Goal: Task Accomplishment & Management: Manage account settings

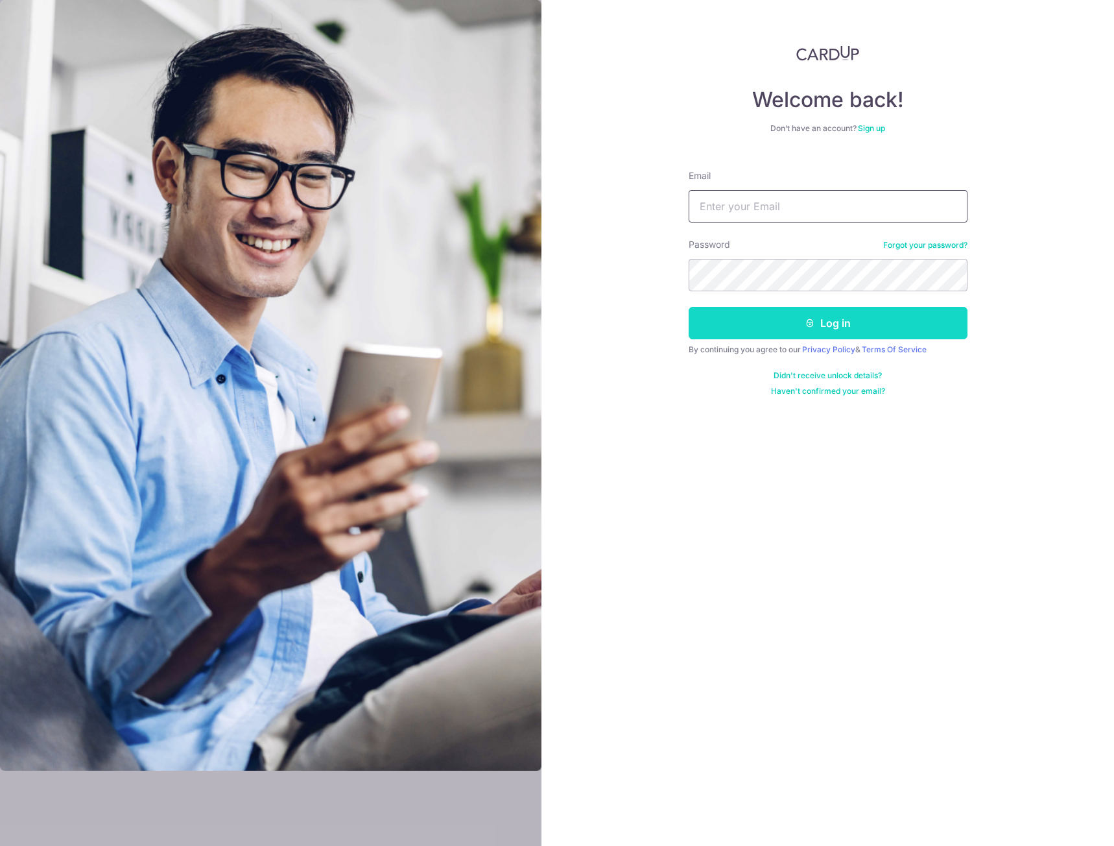
type input "[EMAIL_ADDRESS][DOMAIN_NAME]"
click at [834, 314] on button "Log in" at bounding box center [828, 323] width 279 height 32
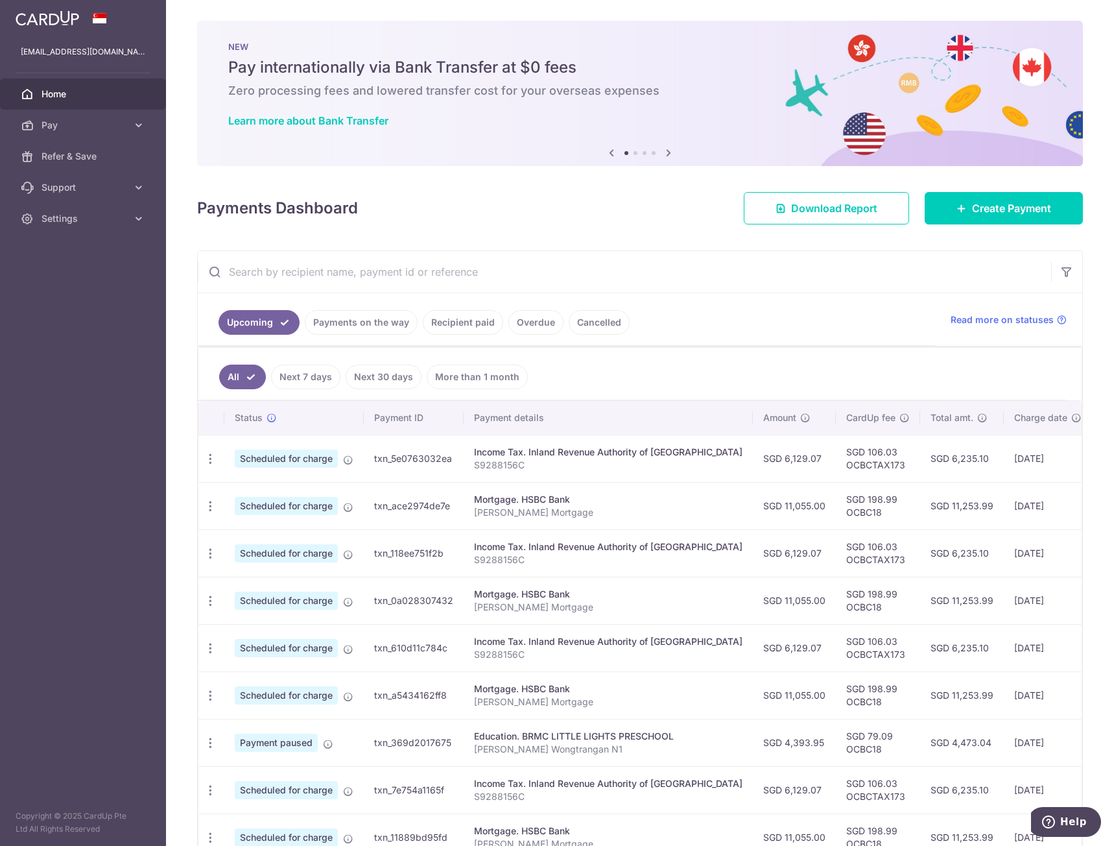
click at [71, 43] on div "[EMAIL_ADDRESS][DOMAIN_NAME]" at bounding box center [83, 51] width 166 height 31
click at [71, 50] on p "xinweili92@gmail.com" at bounding box center [83, 51] width 125 height 13
click at [44, 20] on img at bounding box center [48, 18] width 64 height 16
click at [76, 222] on span "Settings" at bounding box center [85, 218] width 86 height 13
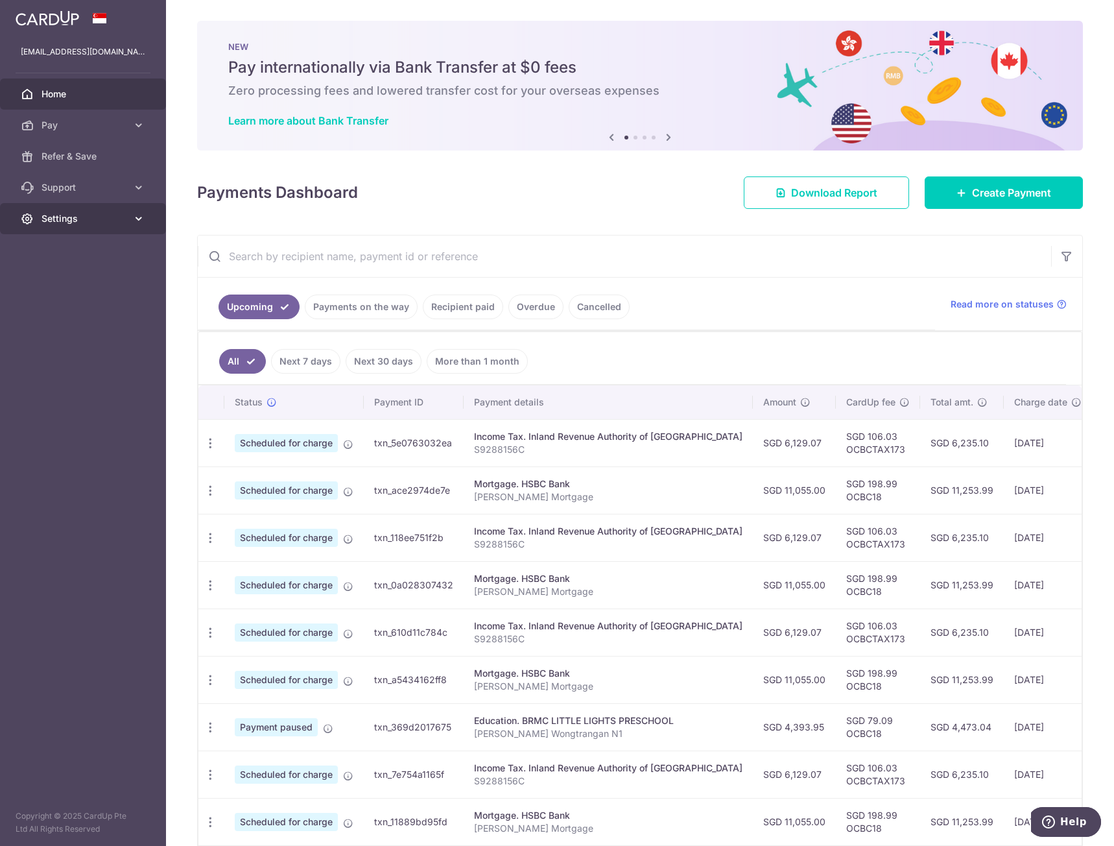
click at [69, 225] on link "Settings" at bounding box center [83, 218] width 166 height 31
click at [73, 277] on span "Logout" at bounding box center [85, 280] width 86 height 13
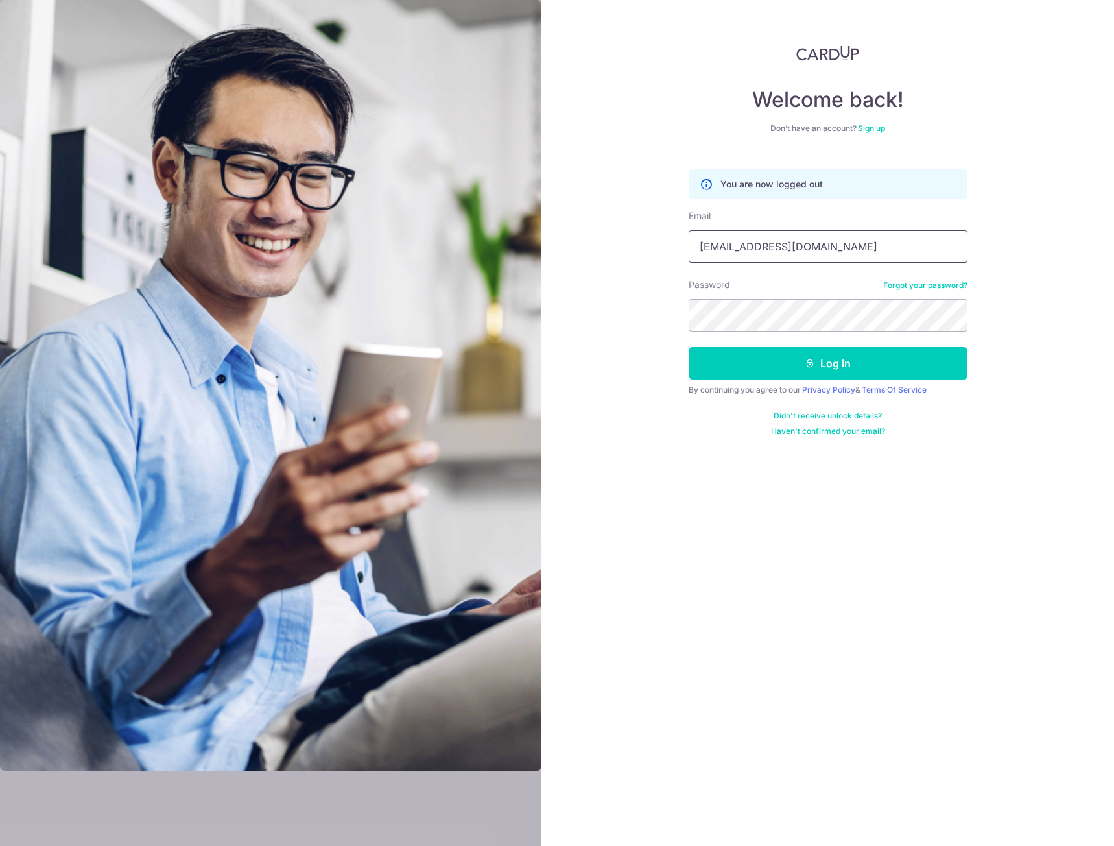
click at [783, 248] on input "[EMAIL_ADDRESS][DOMAIN_NAME]" at bounding box center [828, 246] width 279 height 32
drag, startPoint x: 815, startPoint y: 248, endPoint x: 434, endPoint y: 246, distance: 381.3
click at [434, 246] on section "Welcome back! Don’t have an account? Sign up You are now logged out Email xinwe…" at bounding box center [557, 423] width 1114 height 846
type input "pinrath@gmail.com"
click at [370, 290] on section "Welcome back! Don’t have an account? Sign up You are now logged out Email pinra…" at bounding box center [557, 423] width 1114 height 846
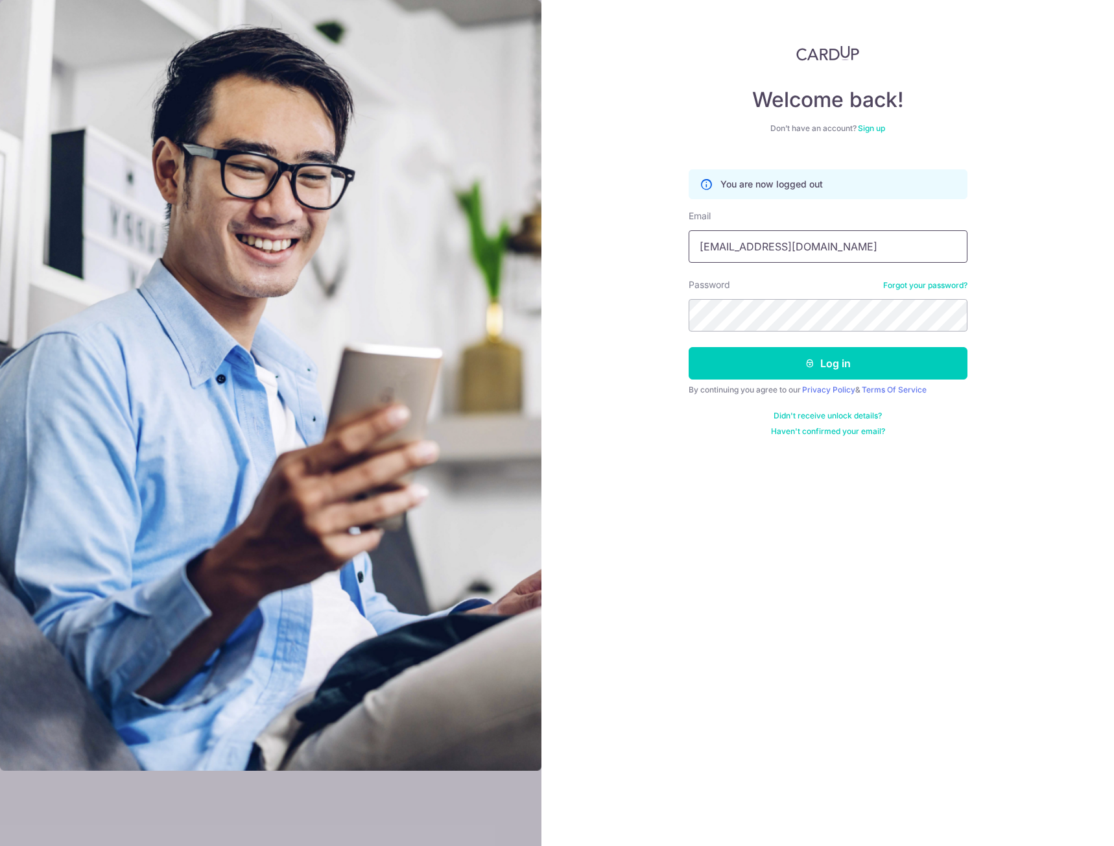
click at [835, 239] on input "pinrath@gmail.com" at bounding box center [828, 246] width 279 height 32
click at [731, 298] on div "Password Forgot your password?" at bounding box center [828, 304] width 279 height 53
click at [689, 347] on button "Log in" at bounding box center [828, 363] width 279 height 32
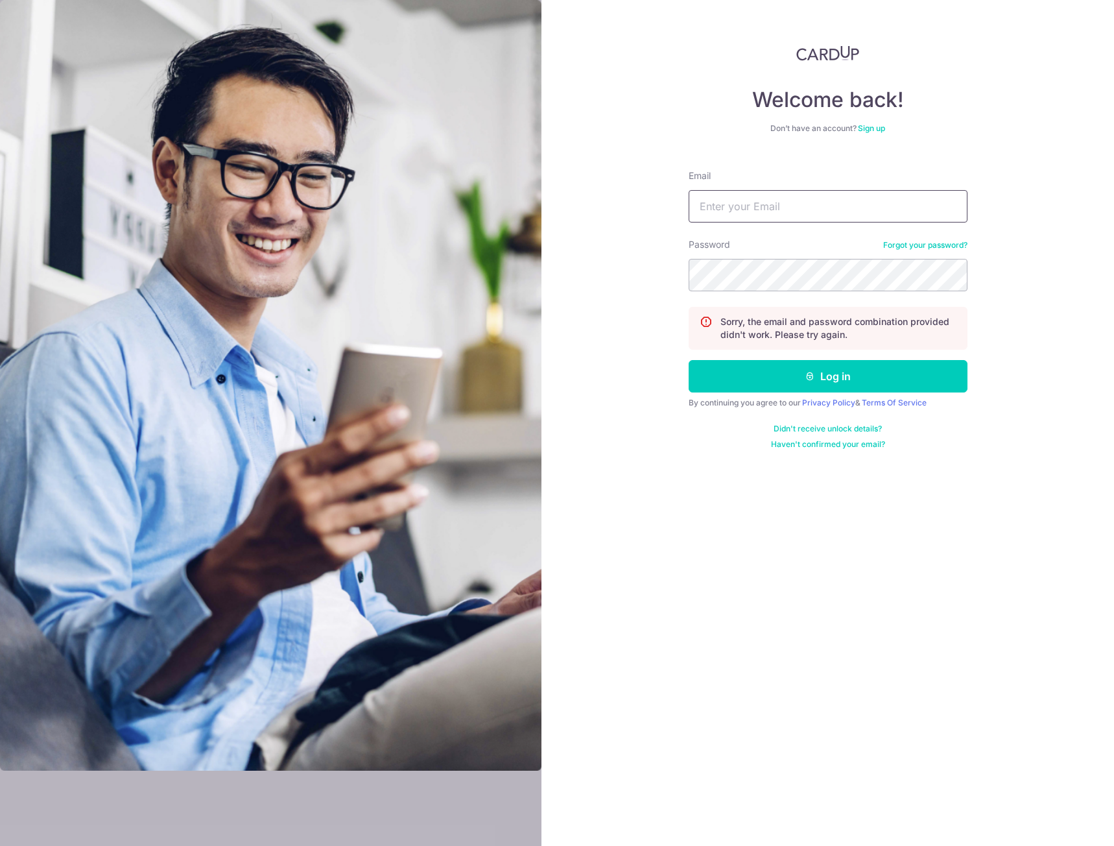
type input "[EMAIL_ADDRESS][DOMAIN_NAME]"
click at [444, 257] on section "Welcome back! Don’t have an account? Sign up Email [EMAIL_ADDRESS][DOMAIN_NAME]…" at bounding box center [557, 423] width 1114 height 846
click at [689, 360] on button "Log in" at bounding box center [828, 376] width 279 height 32
click at [793, 322] on p "Sorry, the email and password combination provided didn't work. Please try agai…" at bounding box center [839, 328] width 236 height 26
drag, startPoint x: 840, startPoint y: 211, endPoint x: 446, endPoint y: 152, distance: 398.0
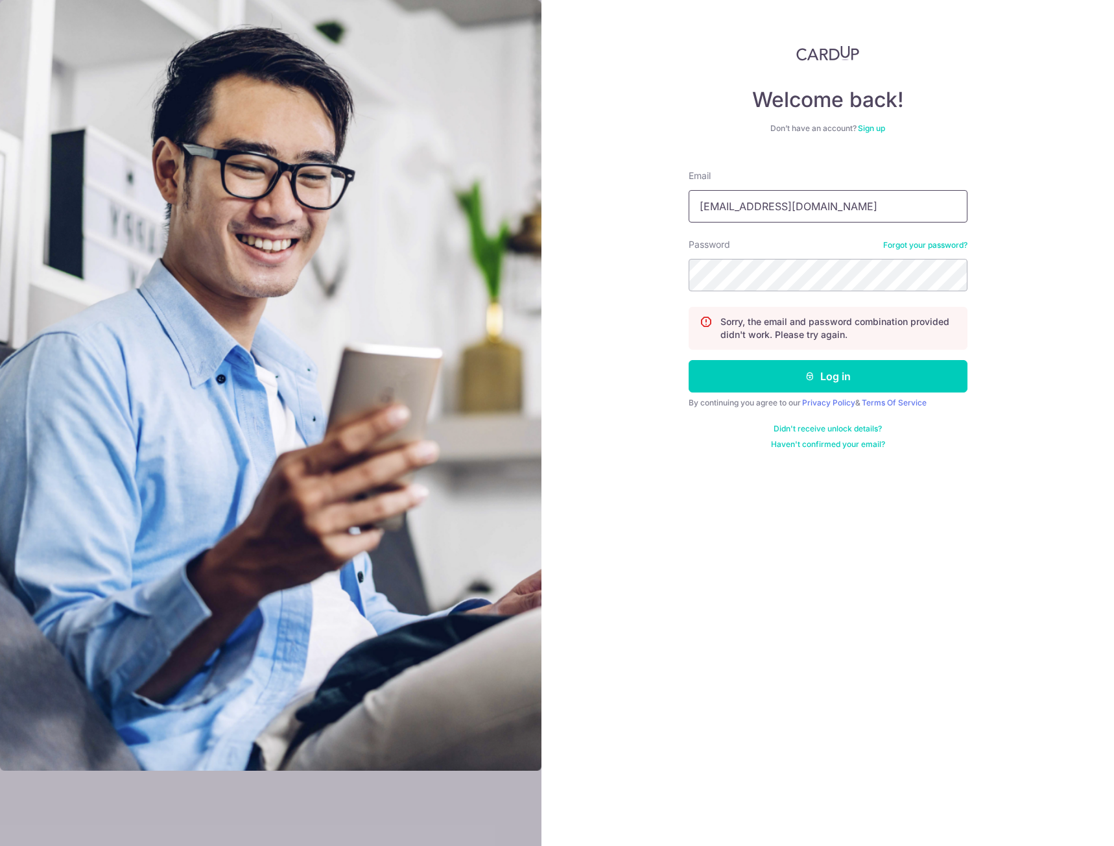
click at [484, 156] on section "Welcome back! Don’t have an account? Sign up Email [EMAIL_ADDRESS][DOMAIN_NAME]…" at bounding box center [557, 423] width 1114 height 846
type input "[EMAIL_ADDRESS][DOMAIN_NAME]"
click at [335, 257] on section "Welcome back! Don’t have an account? Sign up Email [EMAIL_ADDRESS][DOMAIN_NAME]…" at bounding box center [557, 423] width 1114 height 846
click at [689, 360] on button "Log in" at bounding box center [828, 376] width 279 height 32
